Goal: Understand site structure: Understand site structure

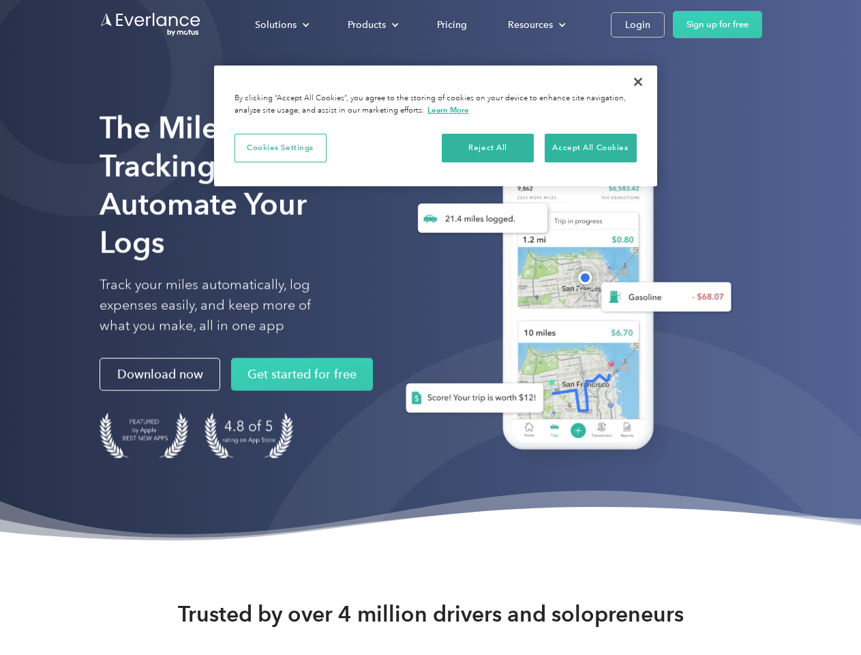
click at [282, 25] on div "Solutions" at bounding box center [276, 24] width 42 height 17
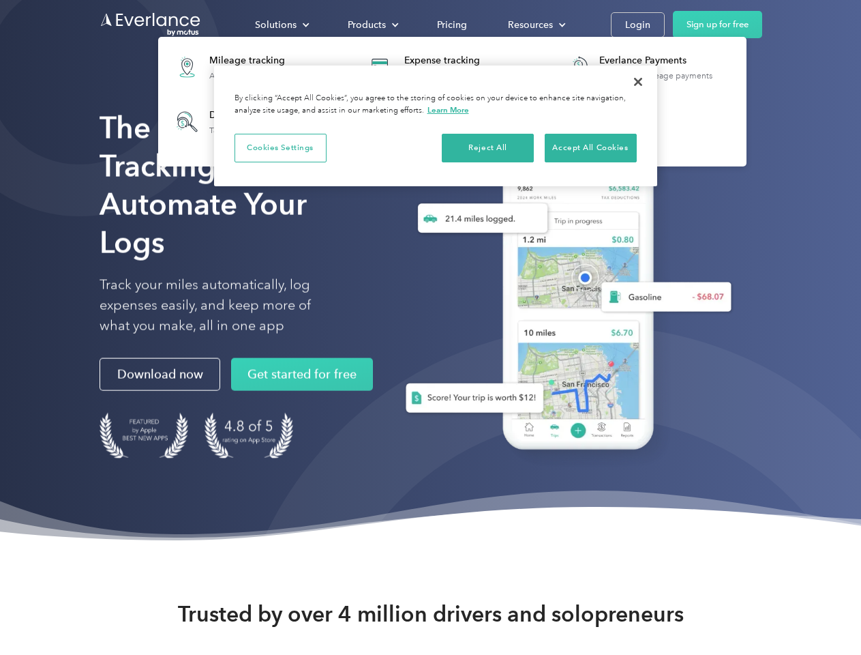
click at [372, 25] on div "Products" at bounding box center [367, 24] width 38 height 17
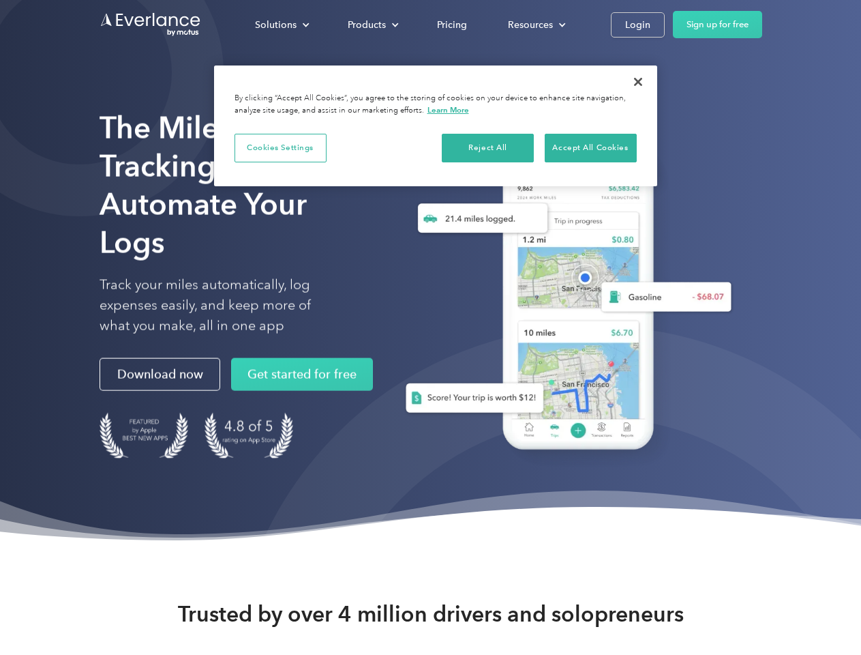
click at [535, 25] on div "Resources" at bounding box center [530, 24] width 45 height 17
click at [280, 147] on button "Cookies Settings" at bounding box center [281, 148] width 92 height 29
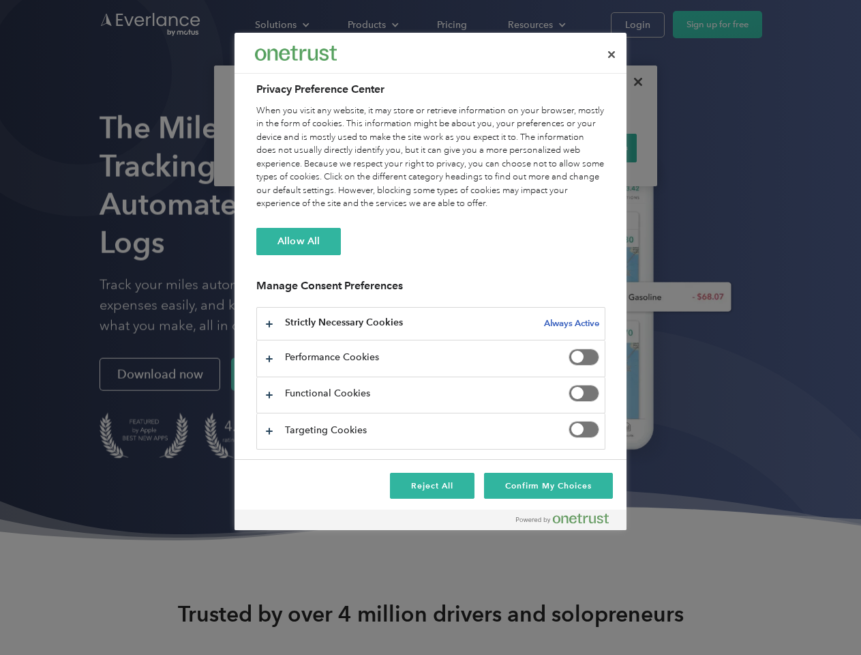
click at [488, 147] on div "When you visit any website, it may store or retrieve information on your browse…" at bounding box center [430, 157] width 349 height 106
click at [591, 147] on div "When you visit any website, it may store or retrieve information on your browse…" at bounding box center [430, 157] width 349 height 106
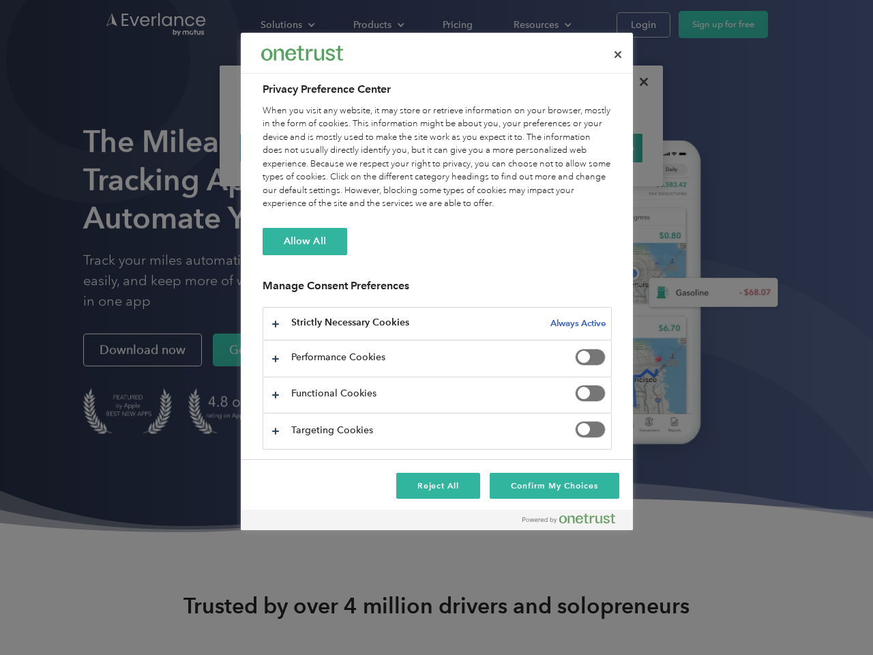
click at [638, 82] on div at bounding box center [436, 327] width 873 height 655
